Goal: Task Accomplishment & Management: Use online tool/utility

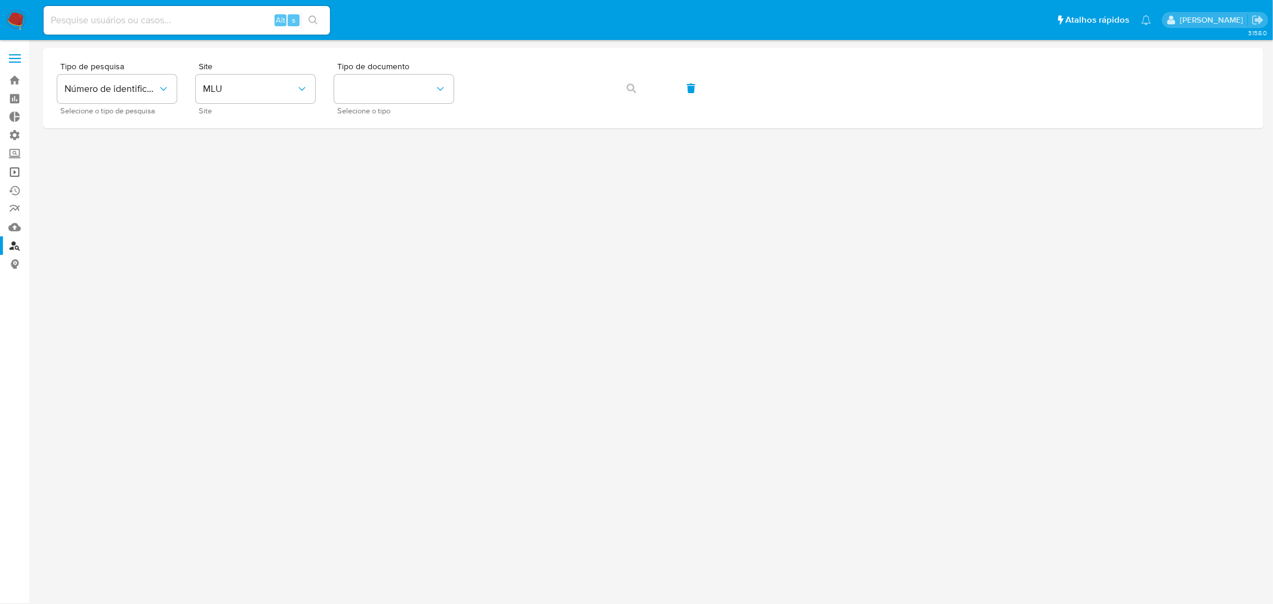
click at [14, 176] on link "Operações em massa" at bounding box center [71, 172] width 142 height 19
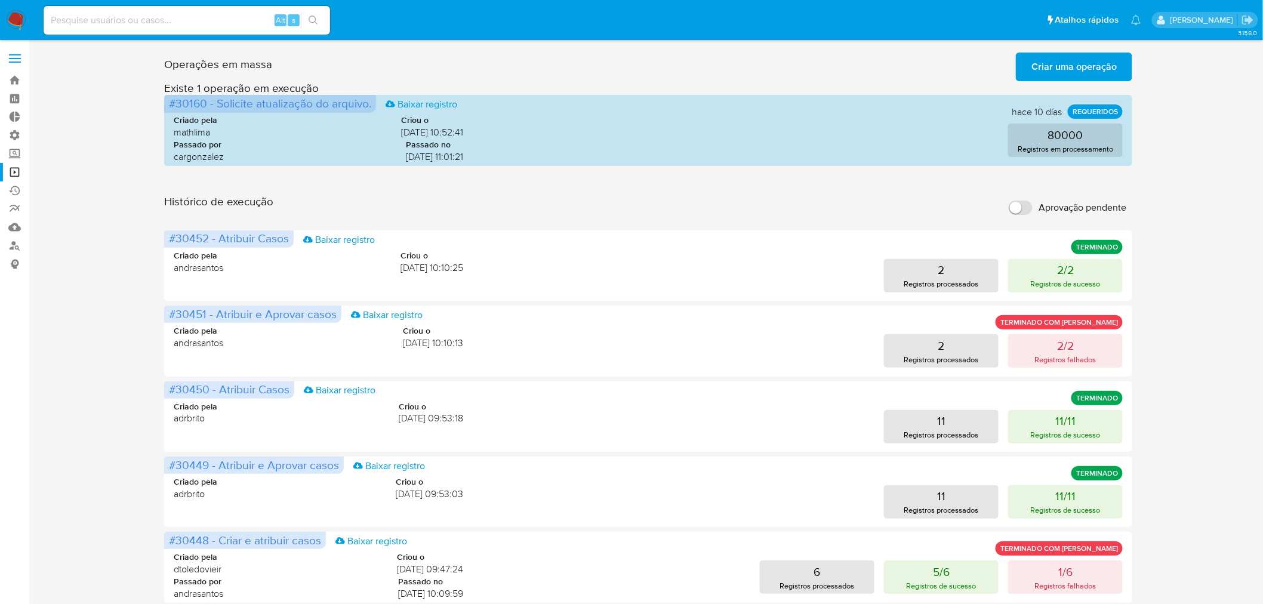
click at [1025, 203] on input "Aprovação pendente" at bounding box center [1021, 208] width 24 height 14
checkbox input "true"
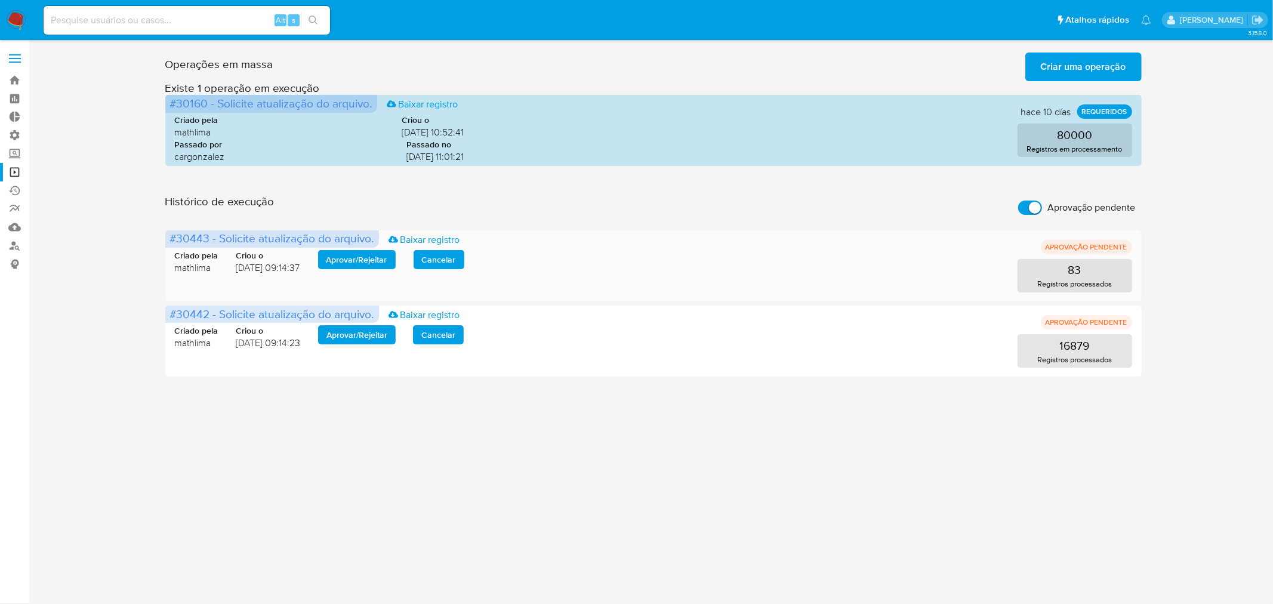
click at [384, 258] on span "Aprovar / Rejeitar" at bounding box center [357, 259] width 61 height 17
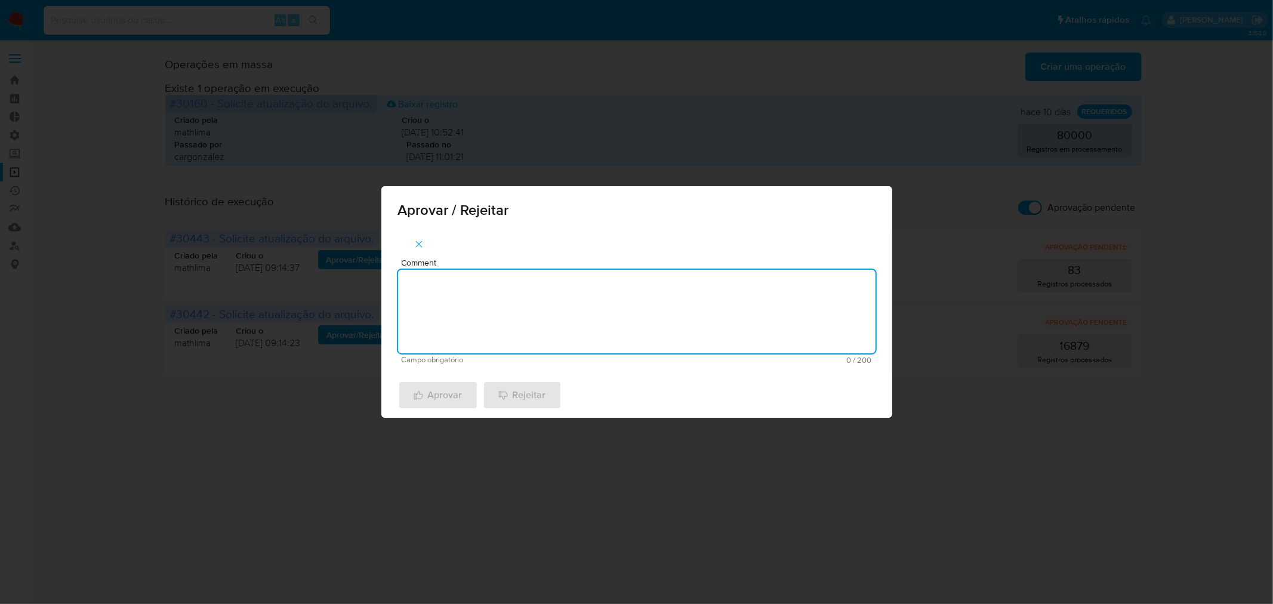
click at [524, 288] on textarea "Comment" at bounding box center [637, 312] width 478 height 84
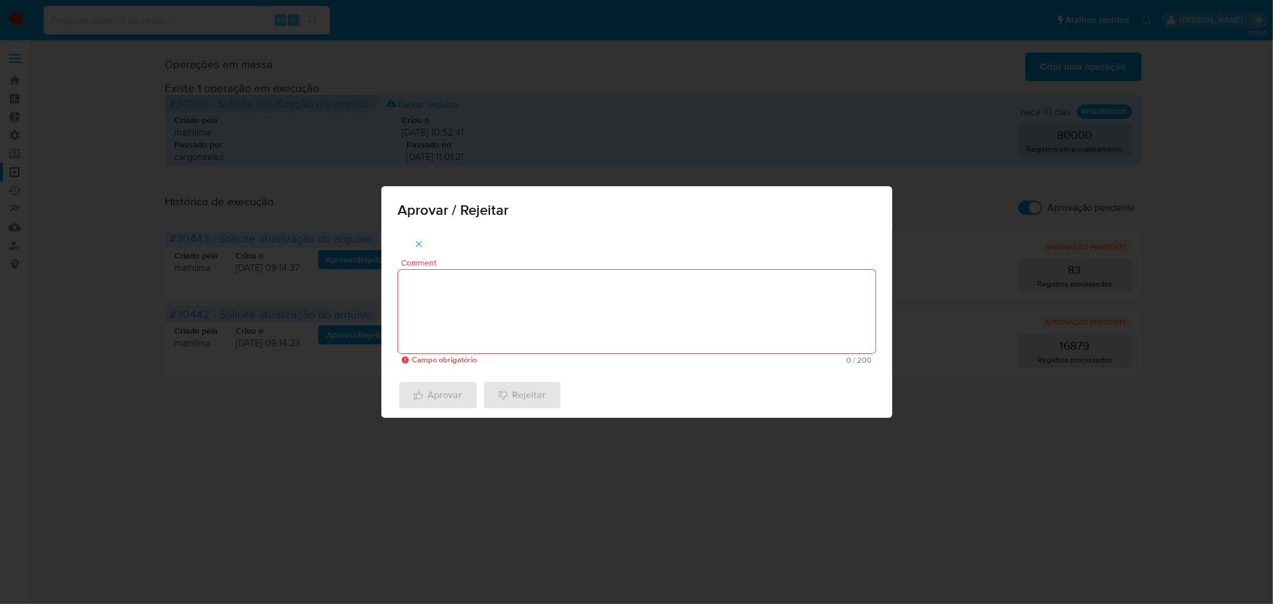
click at [460, 294] on textarea "Comment" at bounding box center [637, 312] width 478 height 84
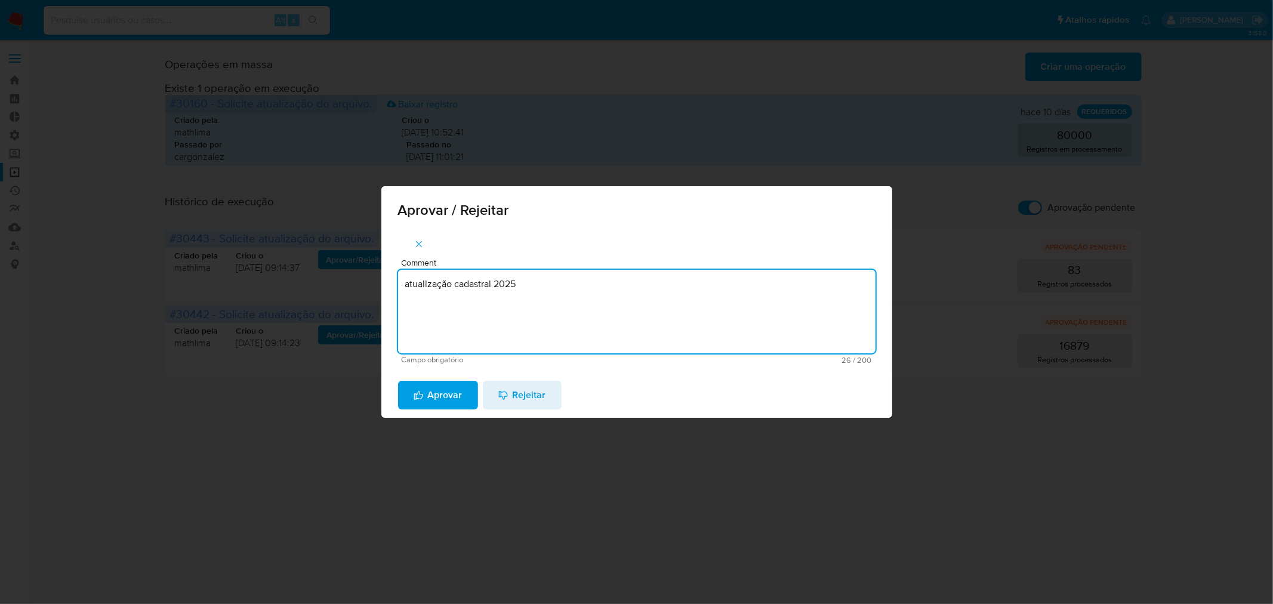
click at [460, 295] on textarea "atualização cadastral 2025" at bounding box center [637, 312] width 478 height 84
type textarea "atualização cadastral 2025"
click at [430, 395] on span "Aprovar" at bounding box center [438, 395] width 49 height 26
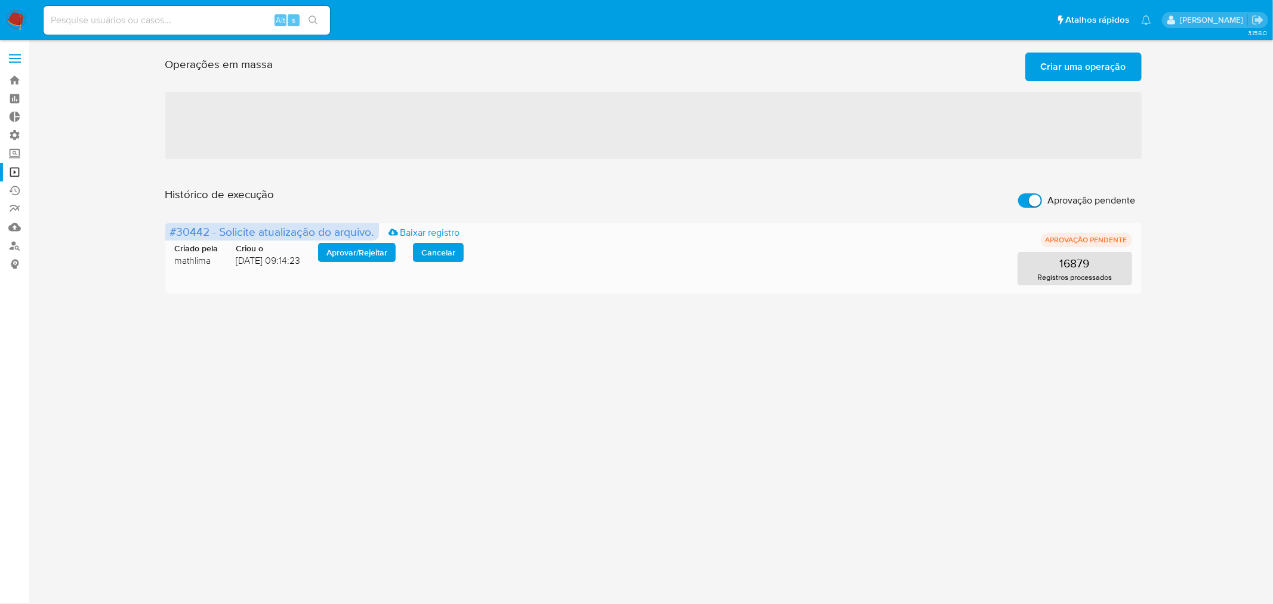
click at [373, 251] on span "Aprovar / Rejeitar" at bounding box center [357, 252] width 61 height 17
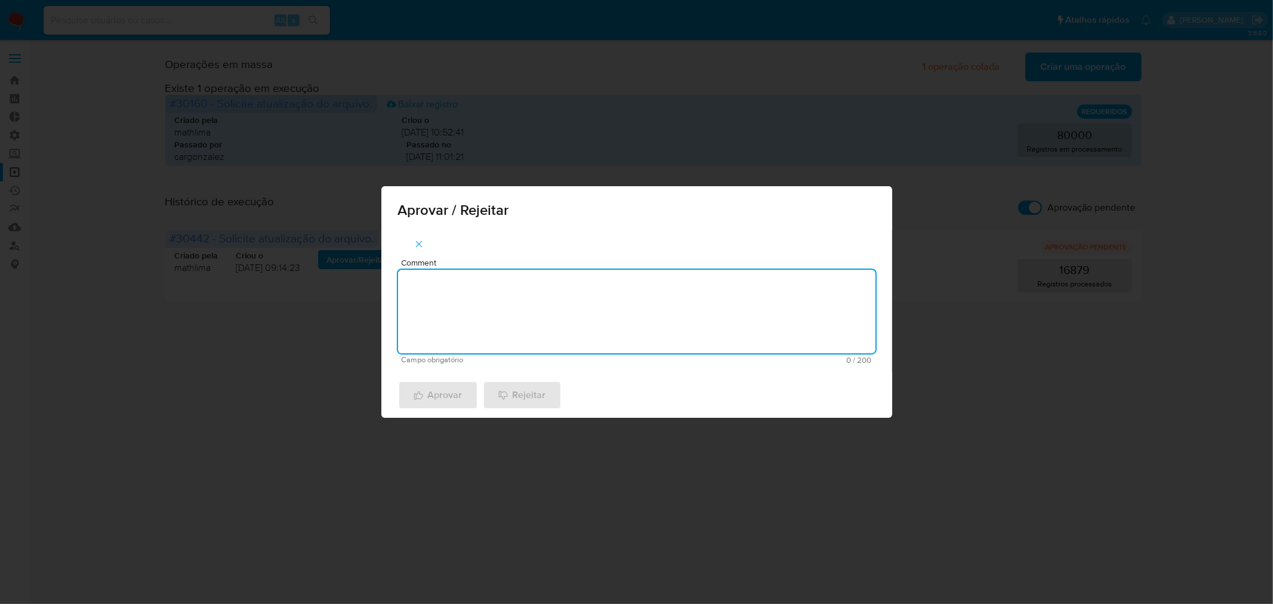
click at [496, 306] on textarea "Comment" at bounding box center [637, 312] width 478 height 84
paste textarea "atualização cadastral 2025"
type textarea "atualização cadastral 2025"
click at [430, 386] on span "Aprovar" at bounding box center [438, 395] width 49 height 26
